Goal: Task Accomplishment & Management: Manage account settings

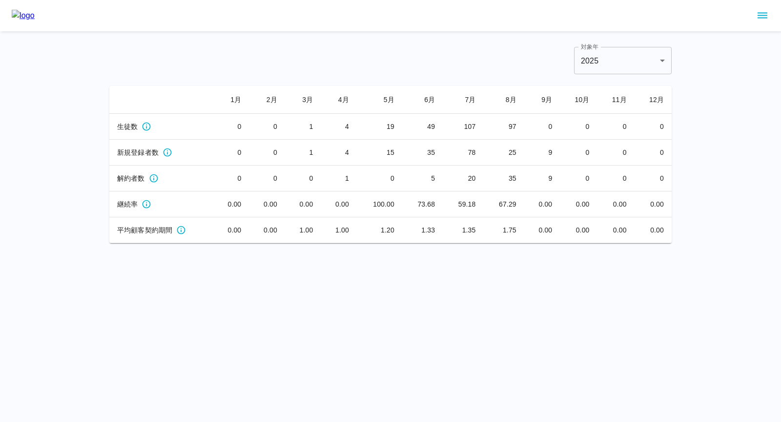
click at [779, 10] on div at bounding box center [390, 15] width 781 height 31
click at [765, 14] on icon "sidemenu" at bounding box center [763, 16] width 12 height 12
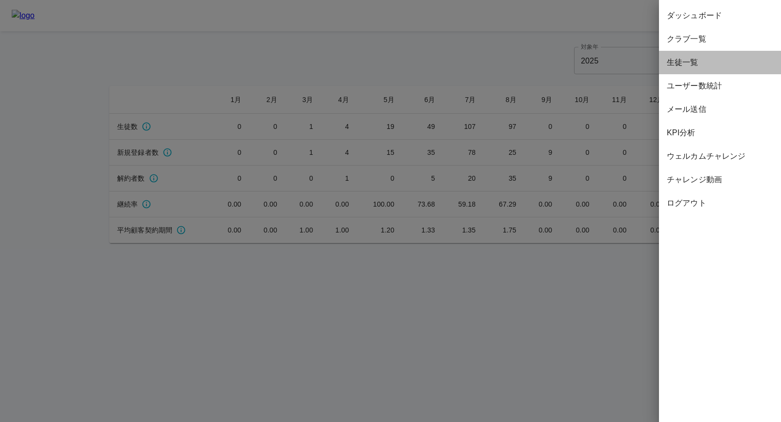
click at [693, 64] on span "生徒一覧" at bounding box center [720, 63] width 106 height 12
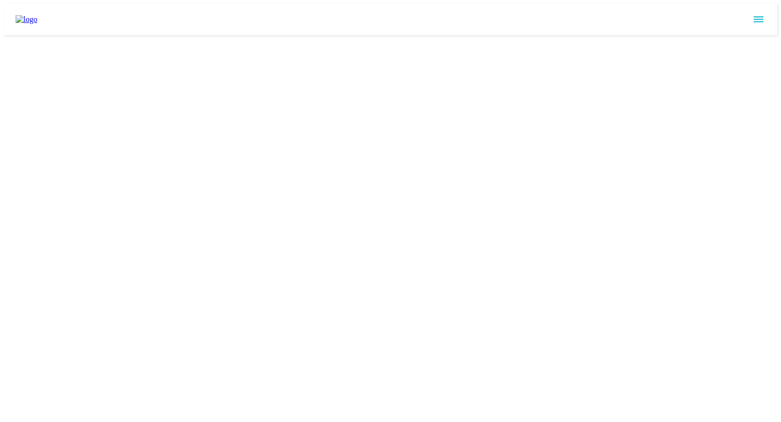
click at [466, 39] on html at bounding box center [390, 19] width 781 height 39
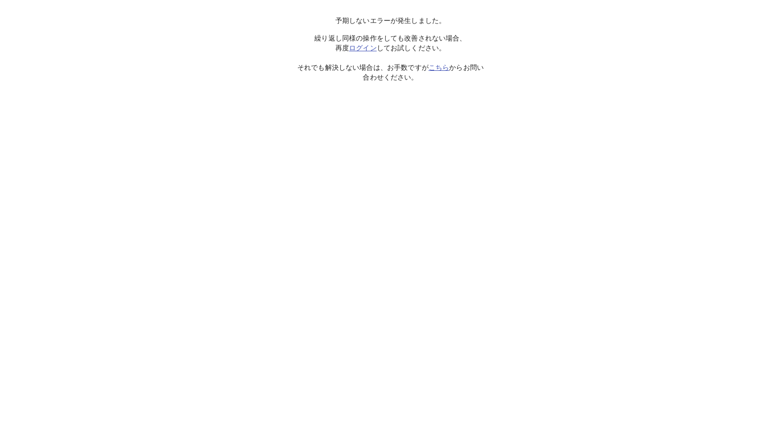
click at [359, 47] on link "ログイン" at bounding box center [363, 48] width 28 height 8
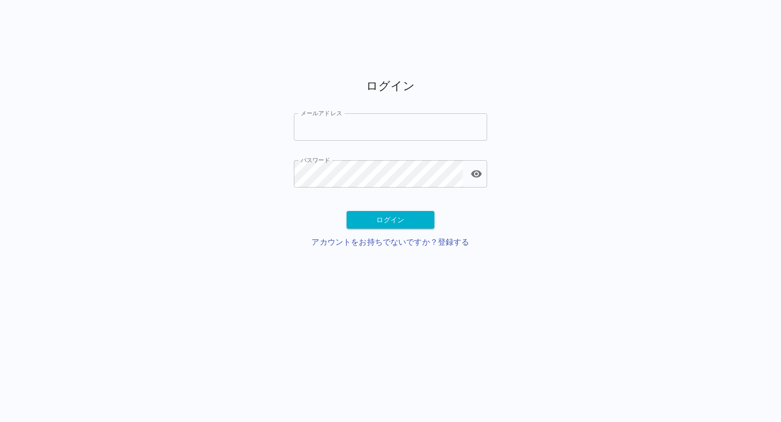
type input "**********"
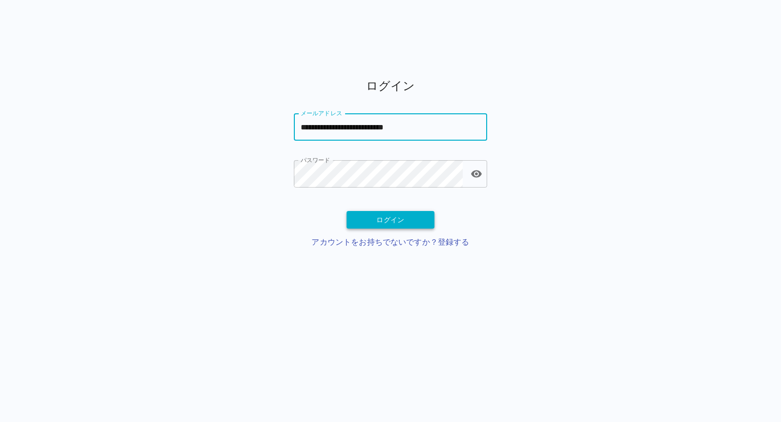
click at [396, 215] on button "ログイン" at bounding box center [391, 220] width 88 height 18
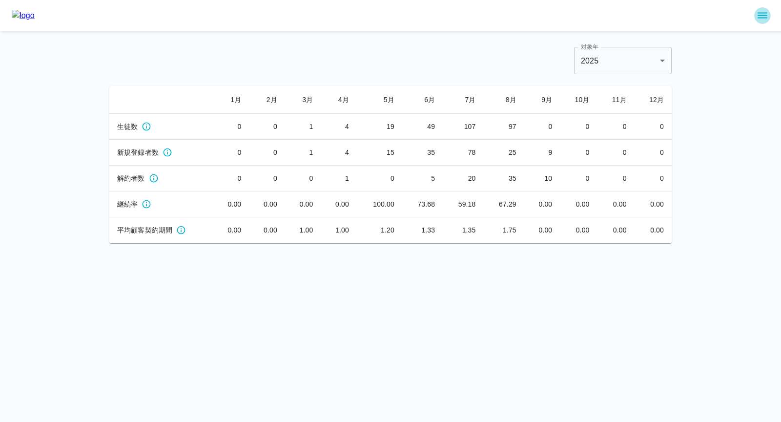
click at [760, 16] on icon "sidemenu" at bounding box center [763, 16] width 10 height 6
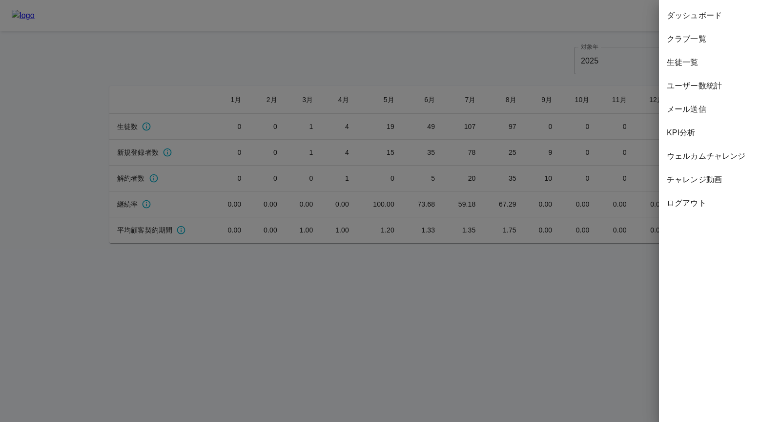
click at [690, 66] on span "生徒一覧" at bounding box center [720, 63] width 106 height 12
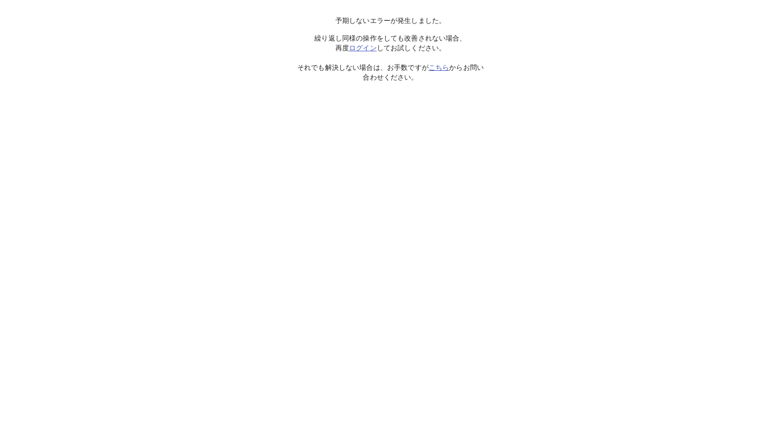
click at [363, 47] on link "ログイン" at bounding box center [363, 48] width 28 height 8
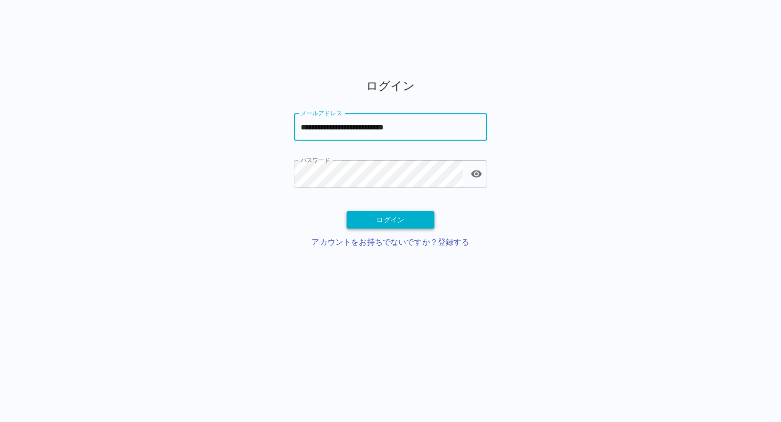
click at [374, 216] on button "ログイン" at bounding box center [391, 220] width 88 height 18
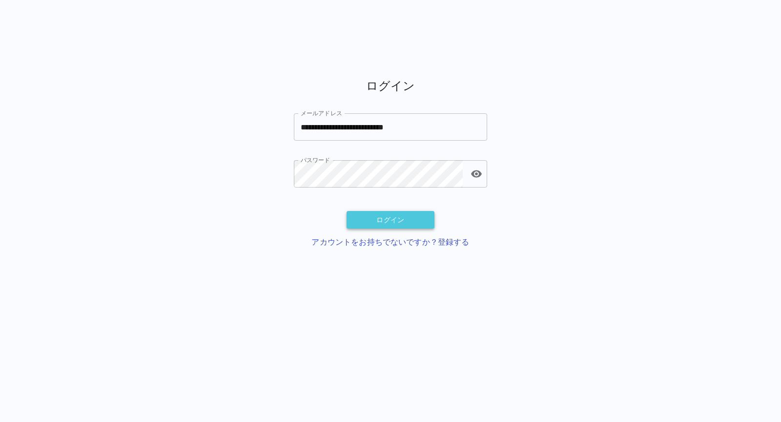
click at [376, 217] on button "ログイン" at bounding box center [391, 220] width 88 height 18
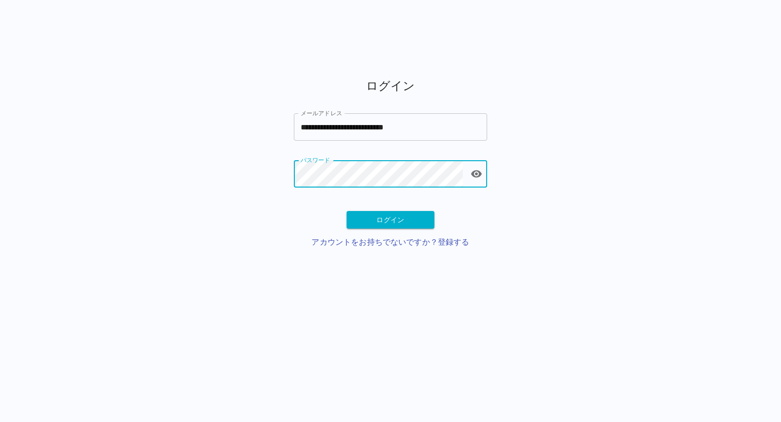
click at [220, 214] on div "**********" at bounding box center [390, 135] width 781 height 271
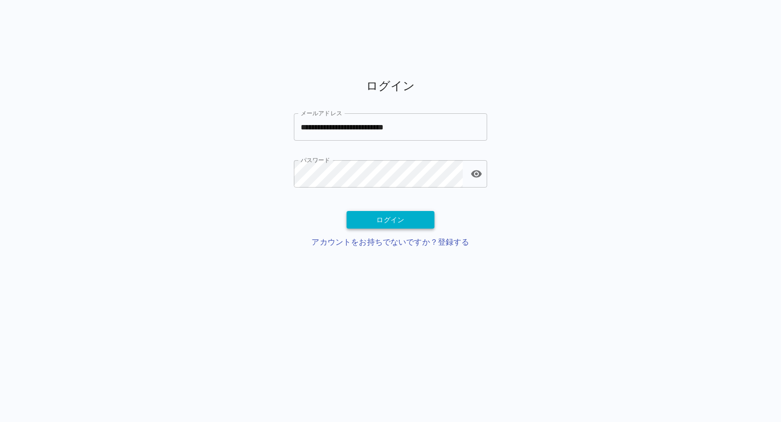
click at [381, 215] on button "ログイン" at bounding box center [391, 220] width 88 height 18
type input "**********"
click at [379, 223] on button "ログイン" at bounding box center [391, 220] width 88 height 18
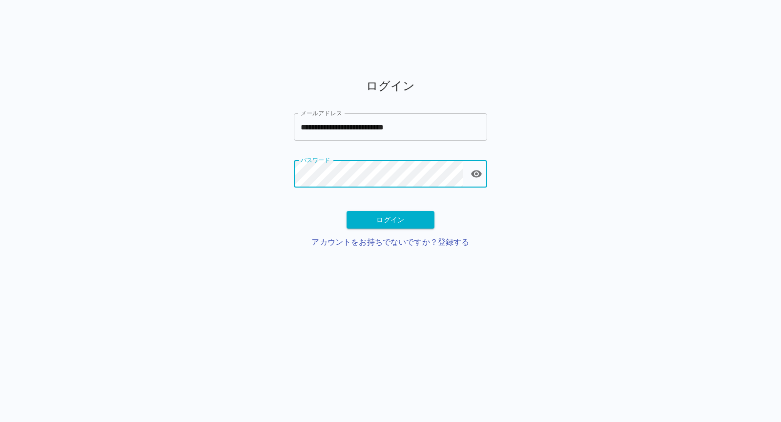
click at [234, 215] on div "**********" at bounding box center [390, 135] width 781 height 271
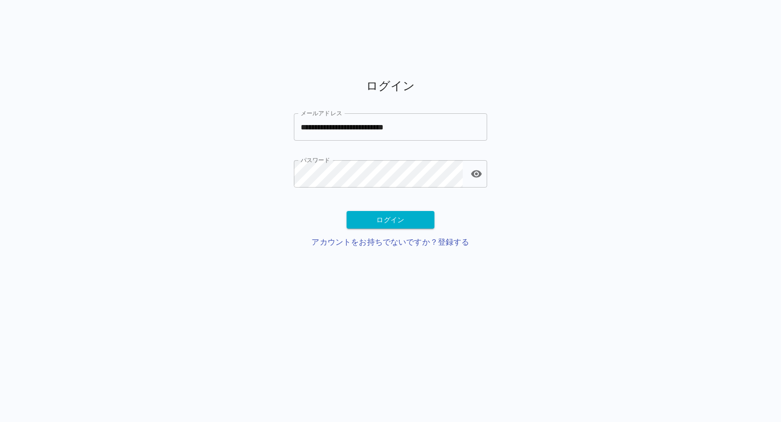
click at [347, 202] on div "**********" at bounding box center [390, 166] width 193 height 209
click at [389, 219] on button "ログイン" at bounding box center [391, 220] width 88 height 18
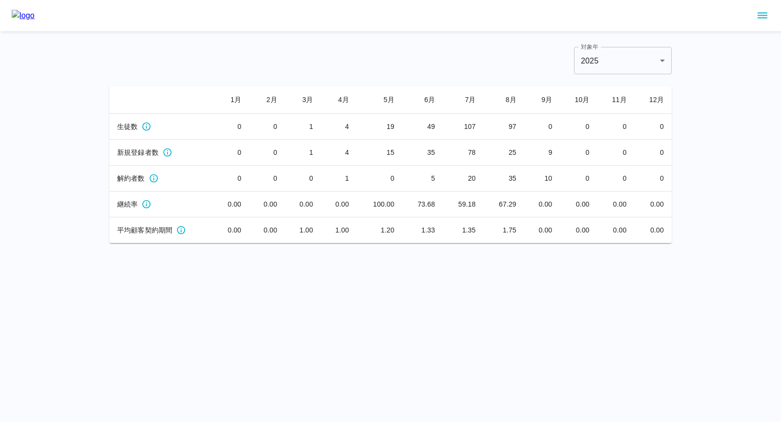
click at [147, 48] on div "対象年 2025 **** 対象年" at bounding box center [390, 60] width 562 height 27
click at [768, 19] on button "sidemenu" at bounding box center [762, 15] width 17 height 17
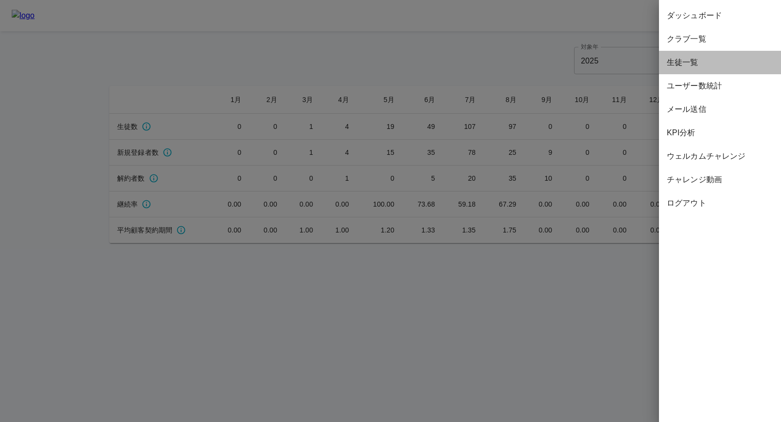
click at [714, 62] on span "生徒一覧" at bounding box center [720, 63] width 106 height 12
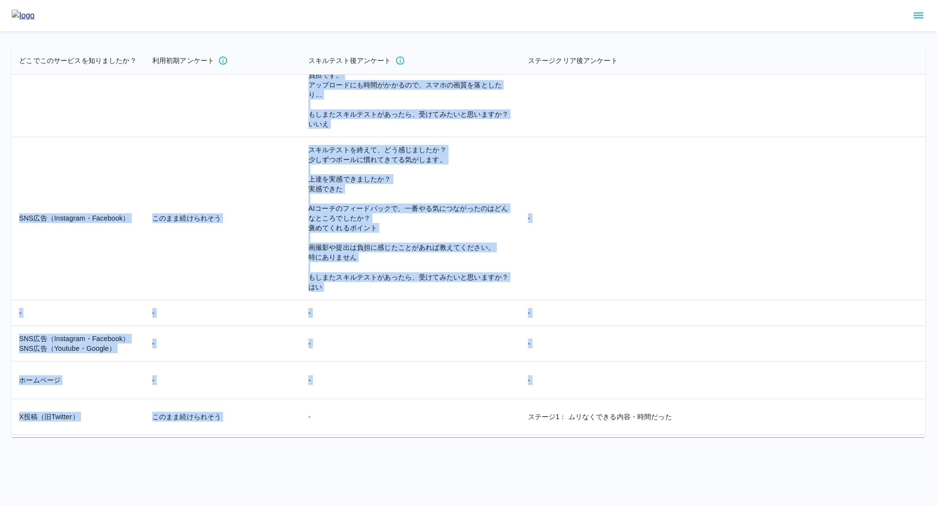
scroll to position [17866, 2455]
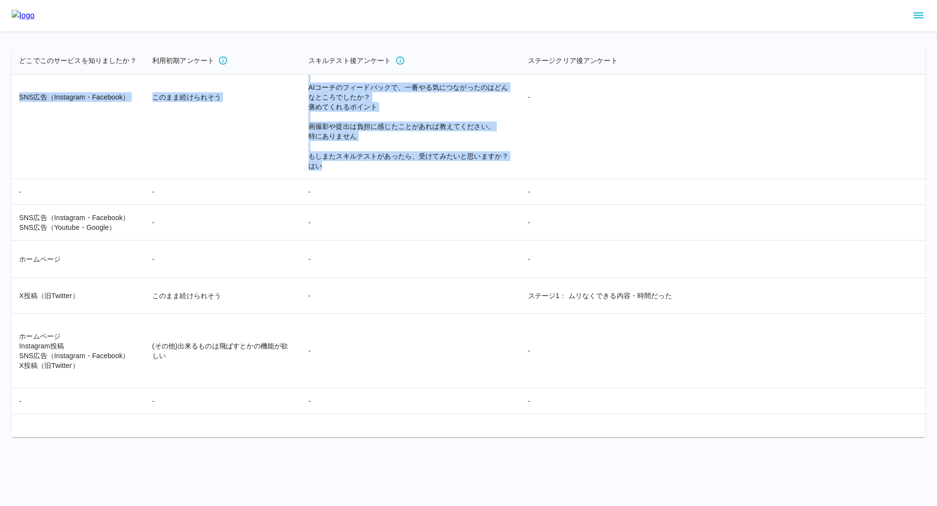
drag, startPoint x: 150, startPoint y: 84, endPoint x: 172, endPoint y: 211, distance: 128.7
click at [301, 179] on td "スキルテストを終えて、どう感じましたか？ 少しずつボールに慣れてきてる気がします。 上達を実感できましたか？ 実感できた AIコーチのフィードバックで、一番や…" at bounding box center [411, 97] width 220 height 163
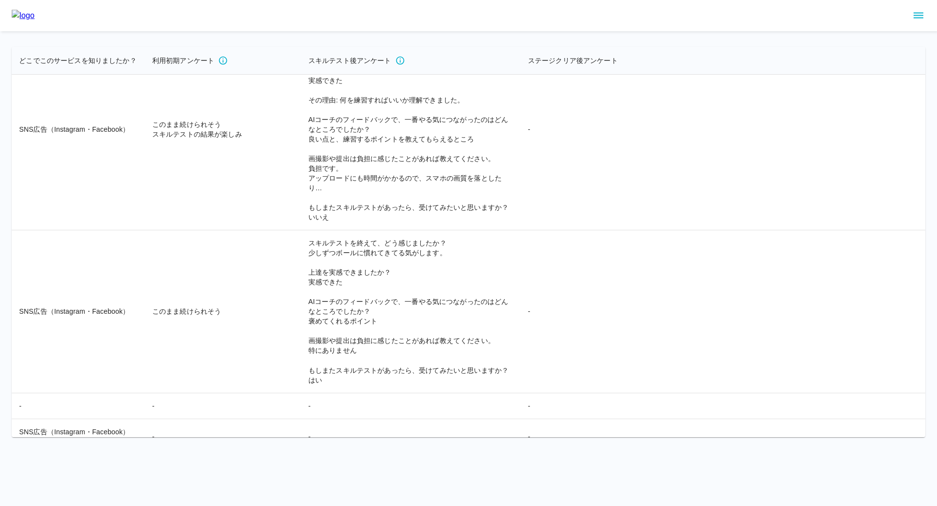
scroll to position [17656, 2455]
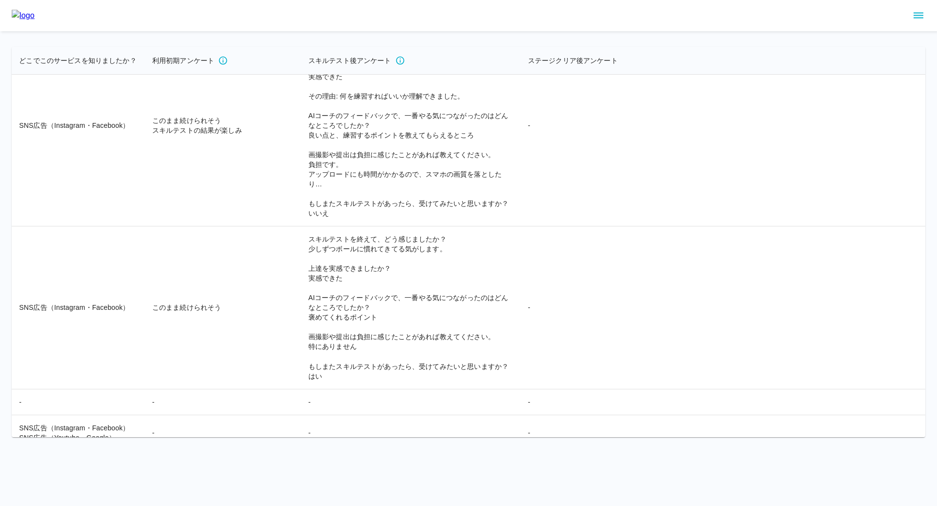
drag, startPoint x: 152, startPoint y: 88, endPoint x: 290, endPoint y: 91, distance: 138.6
click at [301, 91] on td "スキルテストを終えて、どう感じましたか？ いいアドバイスですが、頻度が多いので保護者の負担です。 上達を実感できましたか？ 実感できた その理由: 何を練習す…" at bounding box center [411, 126] width 220 height 202
click at [301, 128] on td "スキルテストを終えて、どう感じましたか？ いいアドバイスですが、頻度が多いので保護者の負担です。 上達を実感できましたか？ 実感できた その理由: 何を練習す…" at bounding box center [411, 126] width 220 height 202
drag, startPoint x: 151, startPoint y: 97, endPoint x: 355, endPoint y: 97, distance: 204.0
click at [355, 97] on td "スキルテストを終えて、どう感じましたか？ いいアドバイスですが、頻度が多いので保護者の負担です。 上達を実感できましたか？ 実感できた その理由: 何を練習す…" at bounding box center [411, 126] width 220 height 202
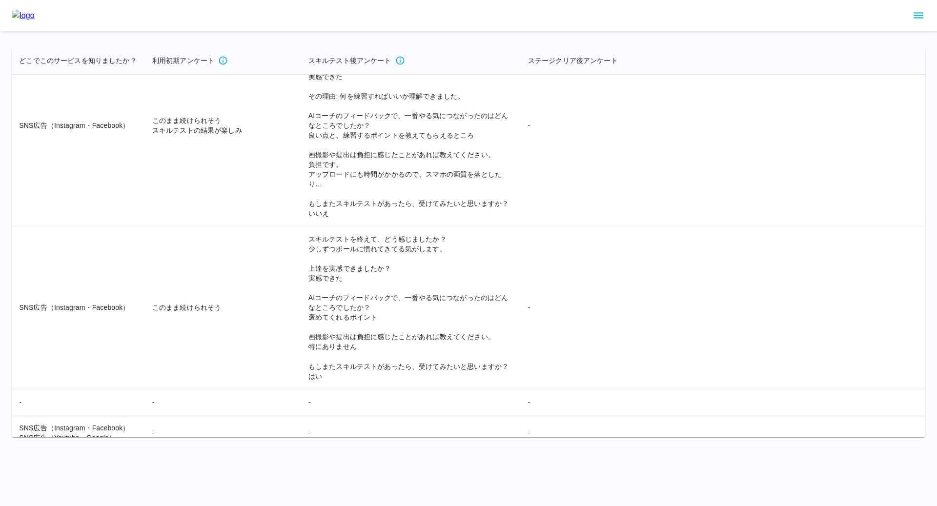
click at [301, 127] on td "スキルテストを終えて、どう感じましたか？ いいアドバイスですが、頻度が多いので保護者の負担です。 上達を実感できましたか？ 実感できた その理由: 何を練習す…" at bounding box center [411, 126] width 220 height 202
click at [301, 226] on td "スキルテストを終えて、どう感じましたか？ いいアドバイスですが、頻度が多いので保護者の負担です。 上達を実感できましたか？ 実感できた その理由: 何を練習す…" at bounding box center [411, 126] width 220 height 202
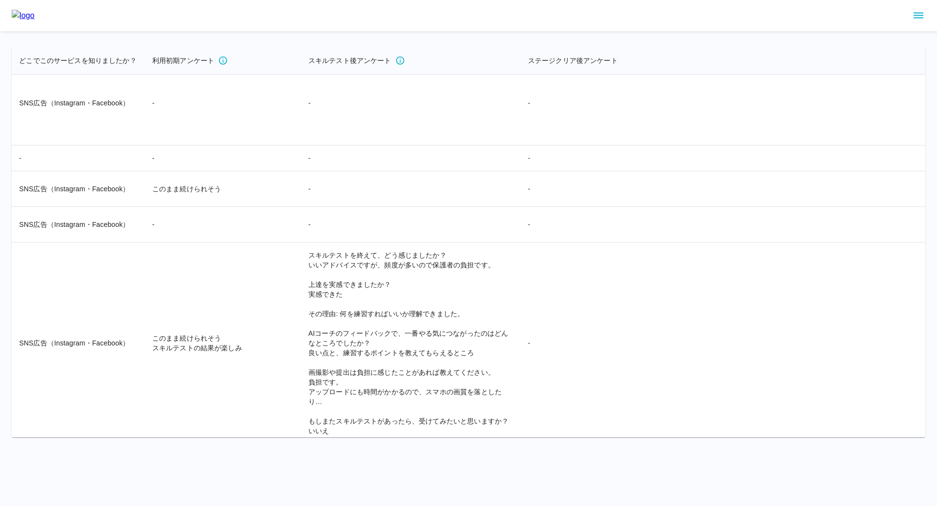
scroll to position [16994, 2455]
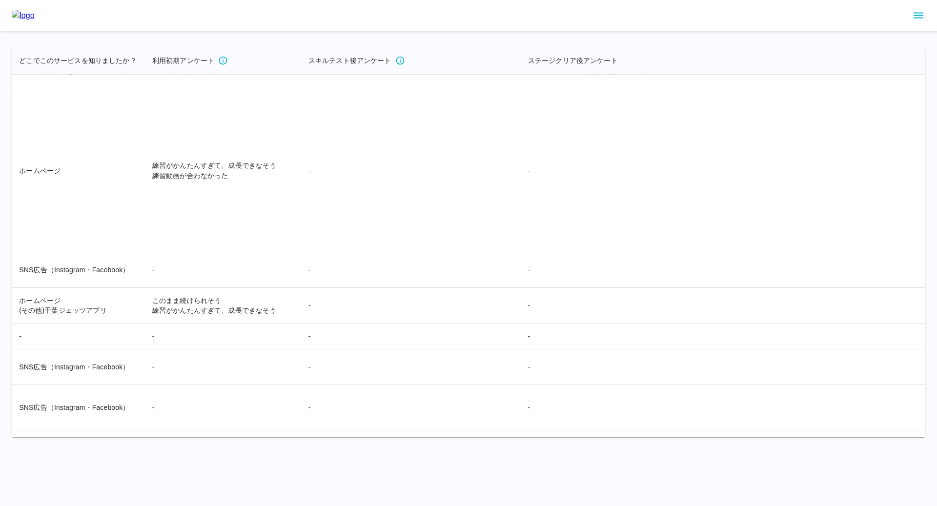
click at [780, 14] on icon "sidemenu" at bounding box center [919, 16] width 12 height 12
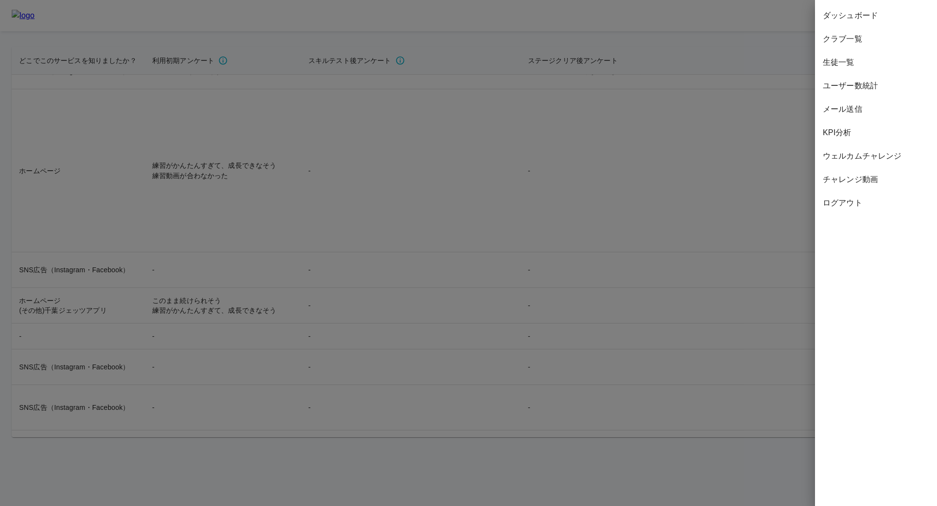
click at [701, 110] on div at bounding box center [468, 253] width 937 height 506
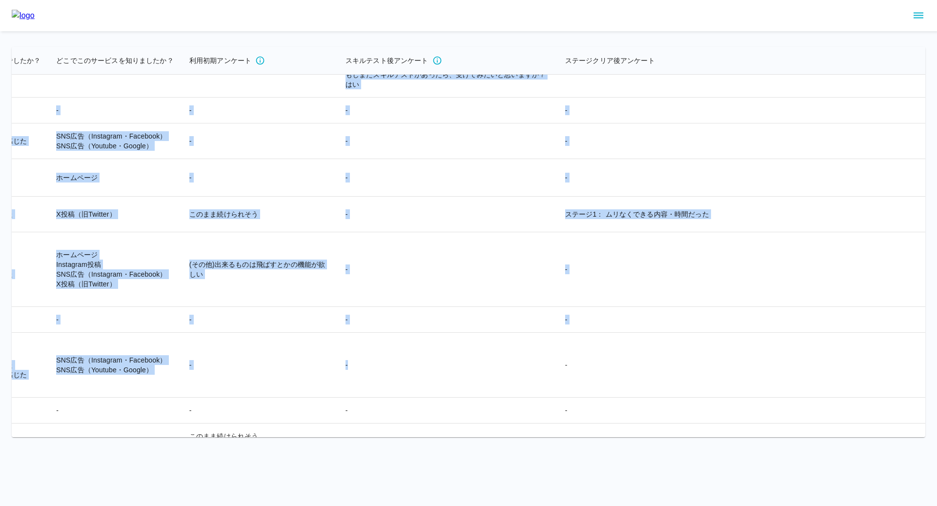
scroll to position [18006, 2418]
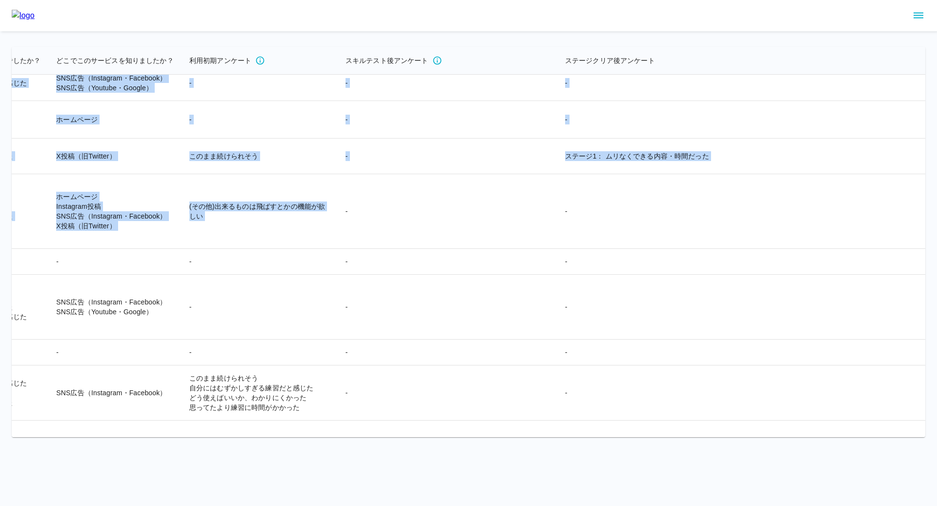
drag, startPoint x: 188, startPoint y: 160, endPoint x: 235, endPoint y: 252, distance: 103.3
click at [338, 249] on td "-" at bounding box center [448, 211] width 220 height 75
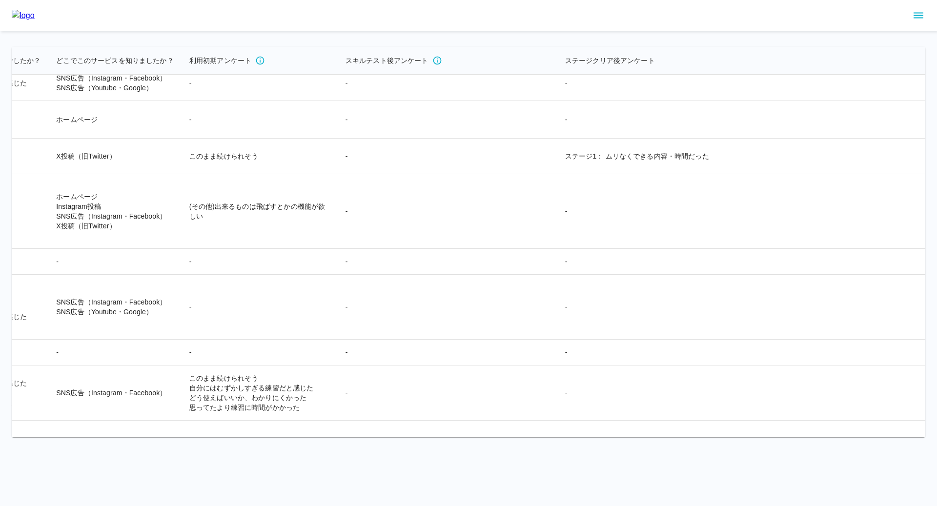
click at [780, 11] on icon "sidemenu" at bounding box center [919, 16] width 12 height 12
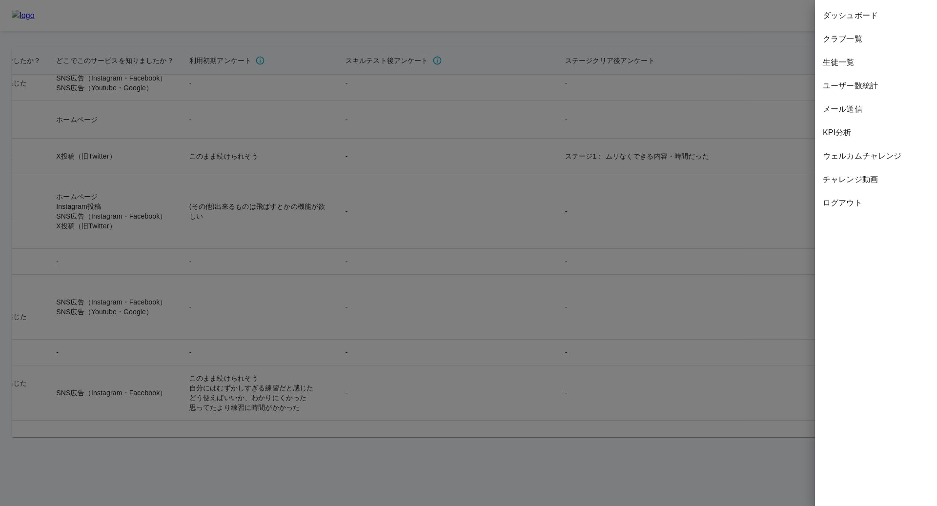
click at [780, 160] on span "ウェルカムチャレンジ" at bounding box center [876, 156] width 106 height 12
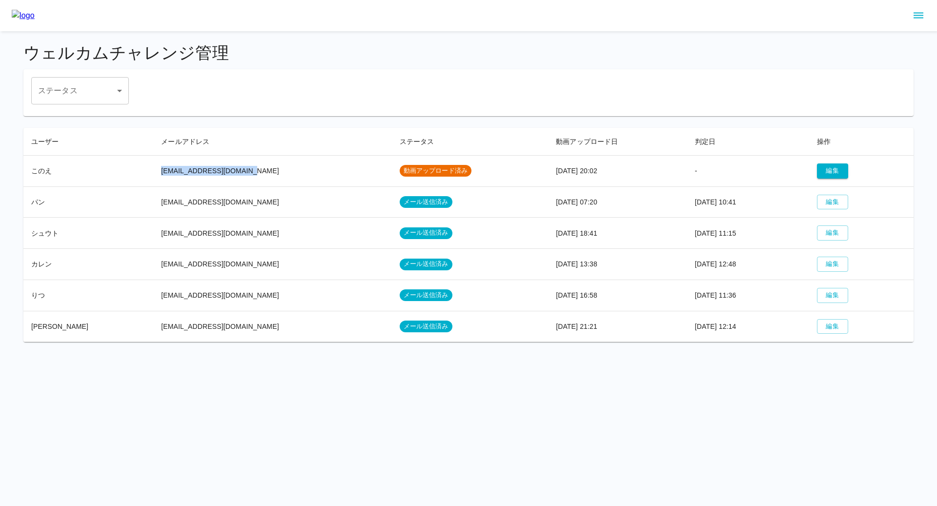
drag, startPoint x: 141, startPoint y: 172, endPoint x: 233, endPoint y: 172, distance: 92.2
click at [233, 172] on td "[EMAIL_ADDRESS][DOMAIN_NAME]" at bounding box center [272, 170] width 238 height 31
copy td "[EMAIL_ADDRESS][DOMAIN_NAME]"
